Goal: Check status

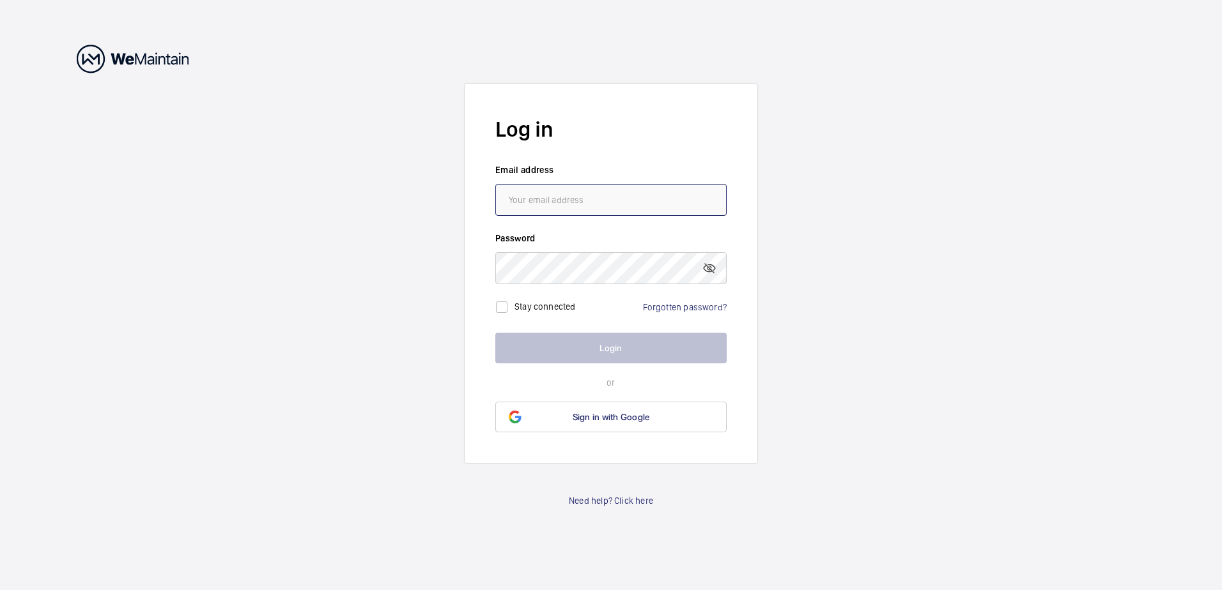
click at [654, 196] on input "email" at bounding box center [610, 200] width 231 height 32
type input "[PERSON_NAME][EMAIL_ADDRESS][PERSON_NAME][DOMAIN_NAME]"
click at [712, 267] on mat-icon at bounding box center [708, 268] width 15 height 15
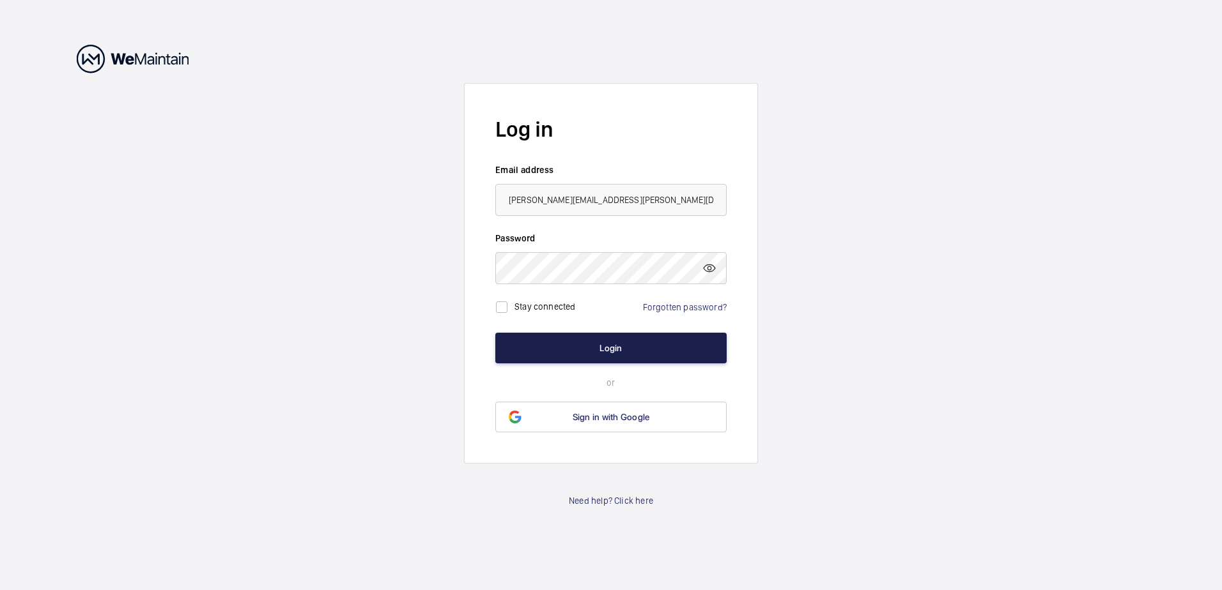
click at [622, 350] on button "Login" at bounding box center [610, 348] width 231 height 31
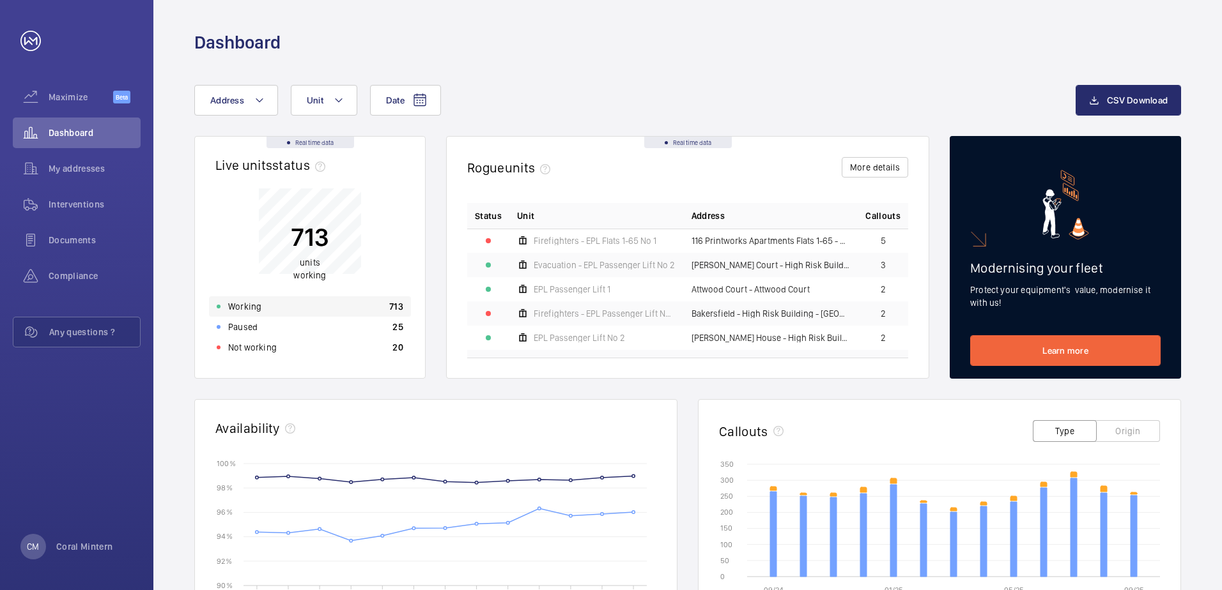
click at [254, 310] on p "Working" at bounding box center [244, 306] width 33 height 13
